Goal: Complete application form

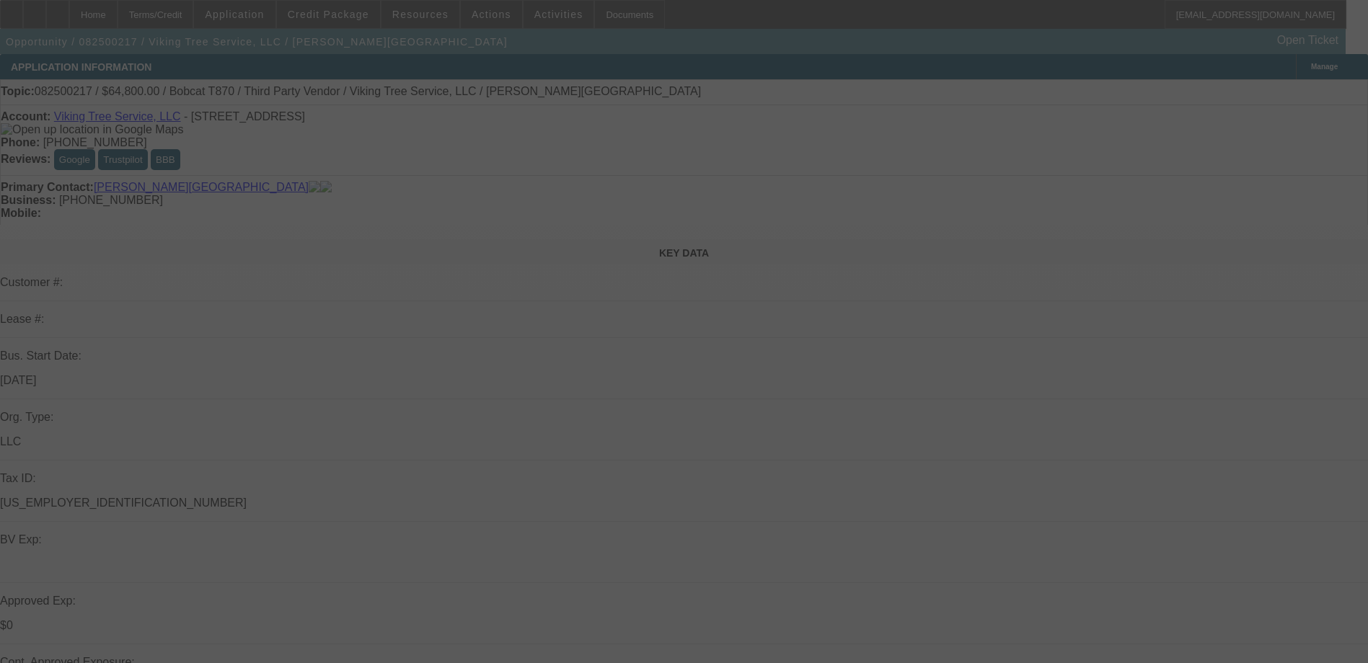
select select "0"
select select "2"
select select "0"
select select "6"
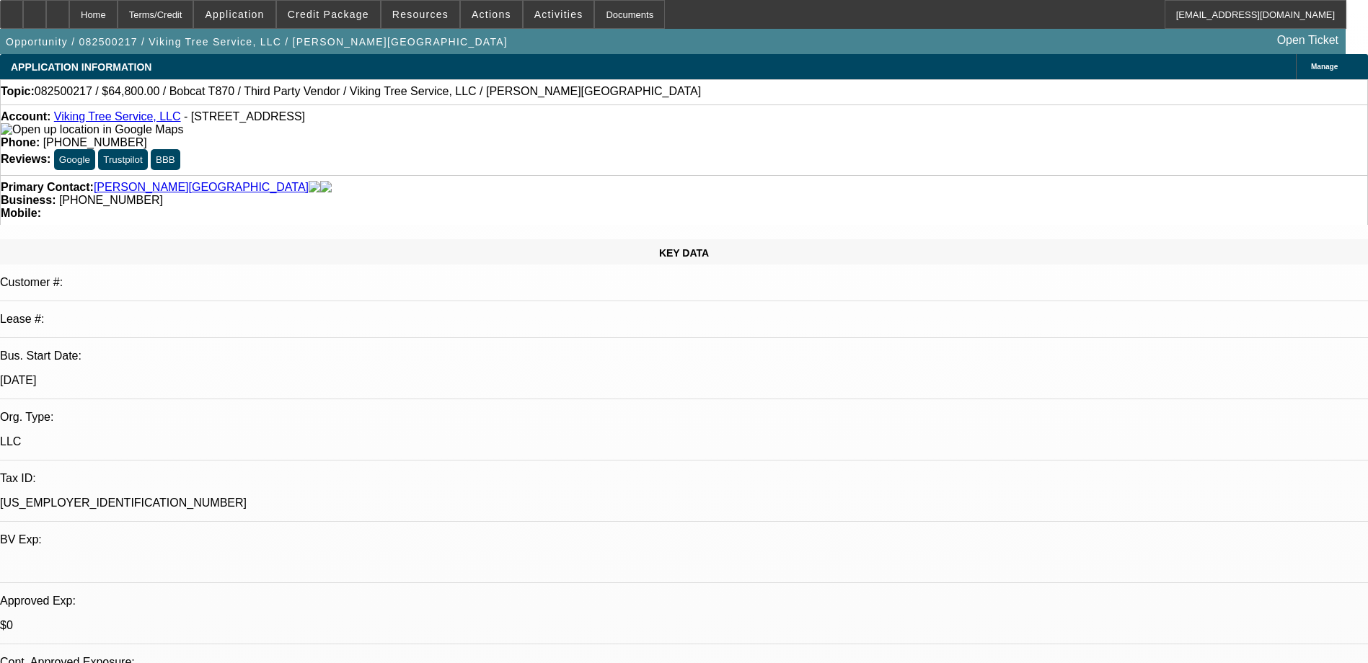
select select "0"
select select "2"
select select "0"
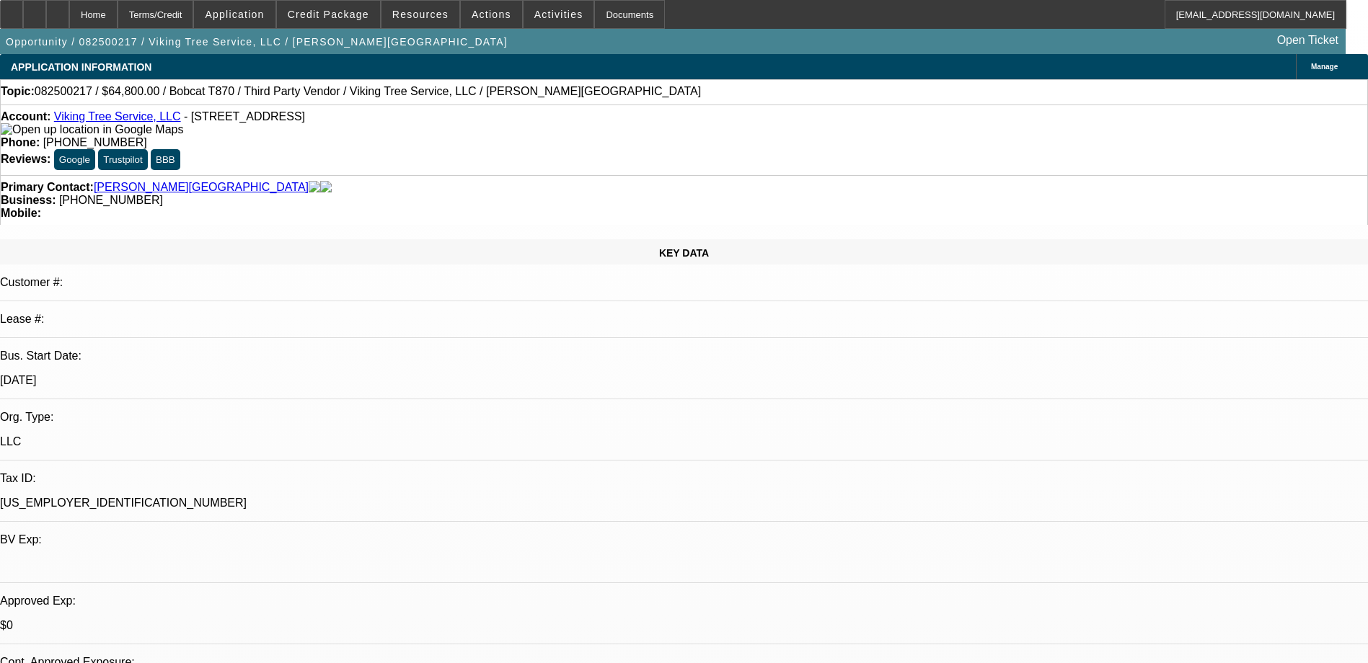
select select "6"
